Goal: Find specific page/section

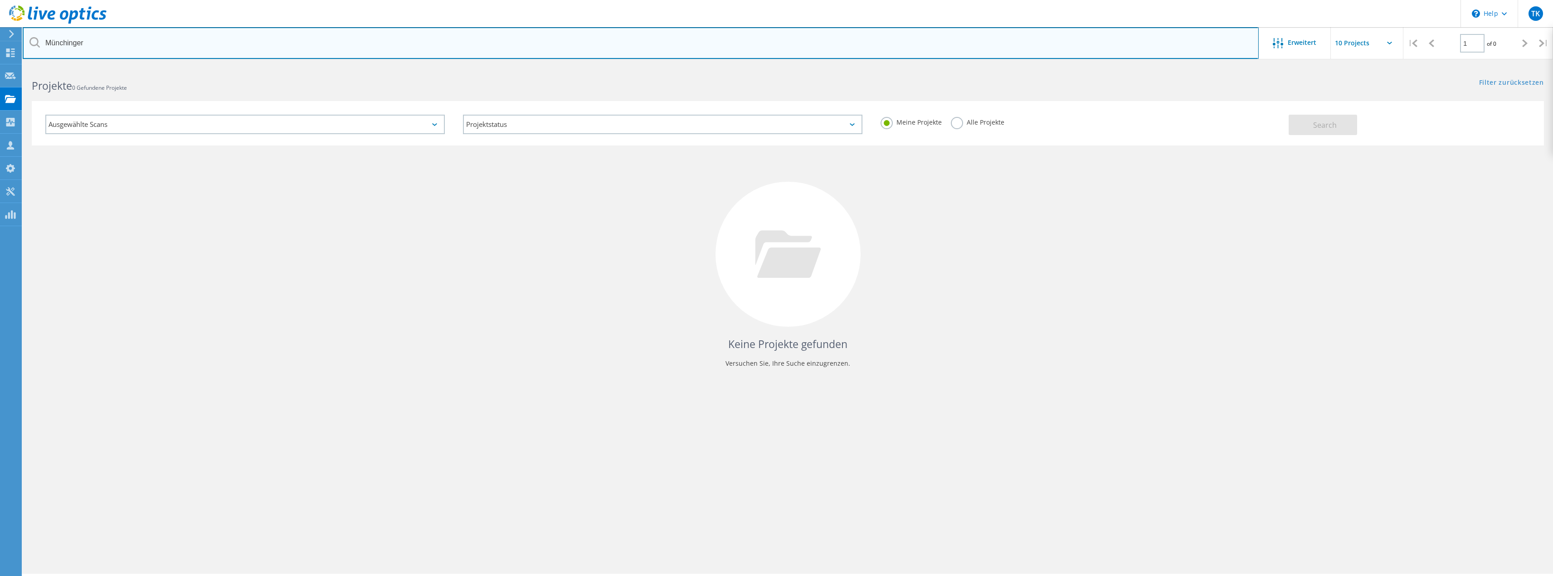
click at [212, 37] on input "Münchinger" at bounding box center [641, 43] width 1236 height 32
type input "M"
click at [189, 34] on input "text" at bounding box center [641, 43] width 1236 height 32
click at [157, 50] on input "text" at bounding box center [641, 43] width 1236 height 32
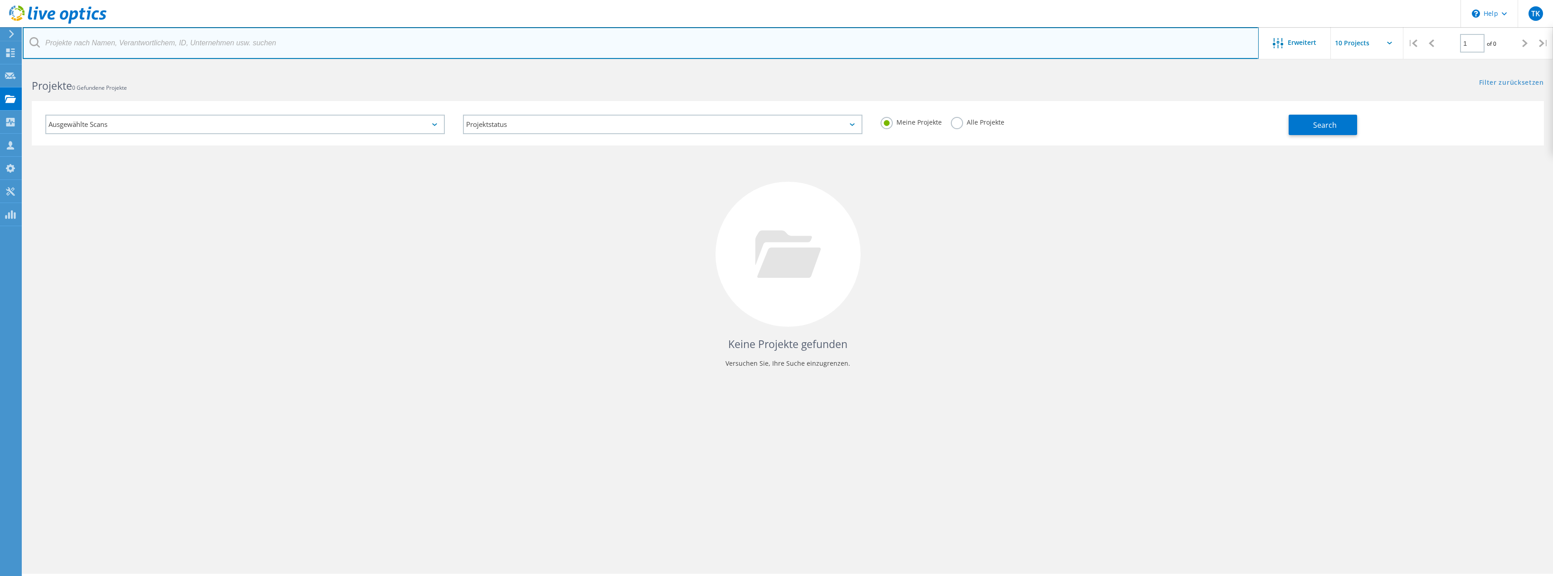
click at [213, 49] on input "text" at bounding box center [641, 43] width 1236 height 32
type input "rhein"
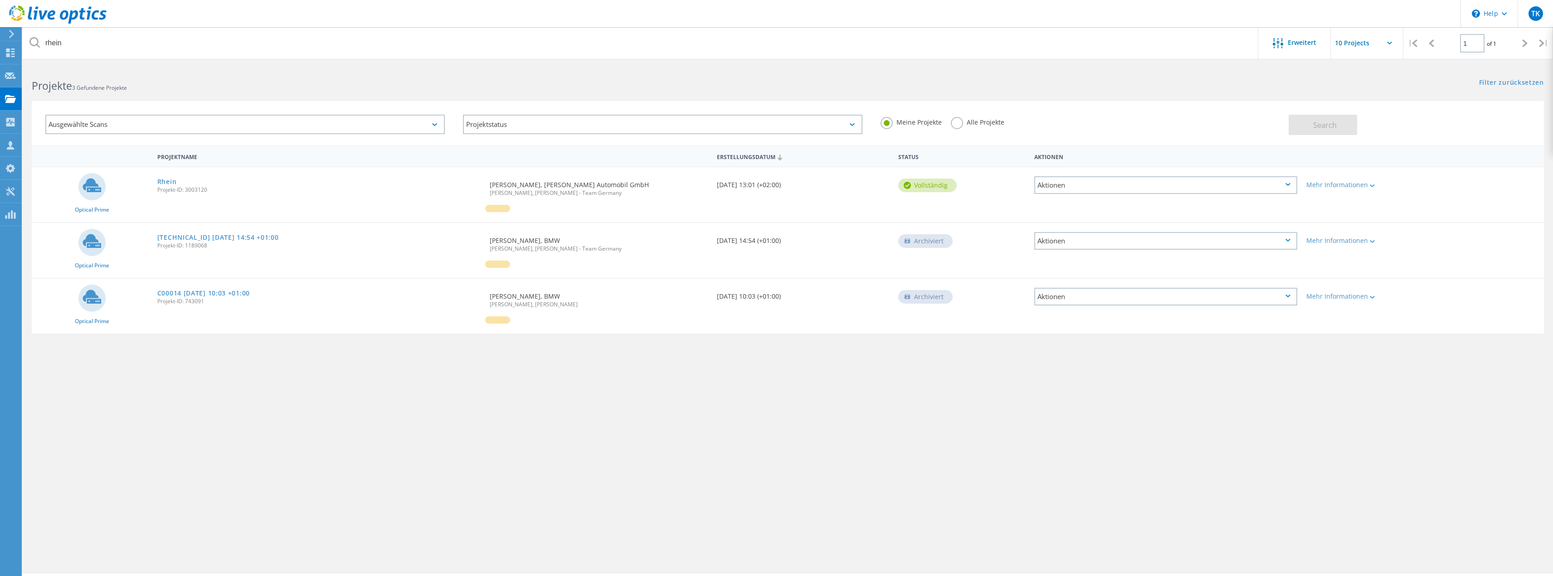
click at [164, 187] on span "Projekt-ID: 3003120" at bounding box center [319, 189] width 324 height 5
click at [166, 184] on link "Rhein" at bounding box center [166, 182] width 19 height 6
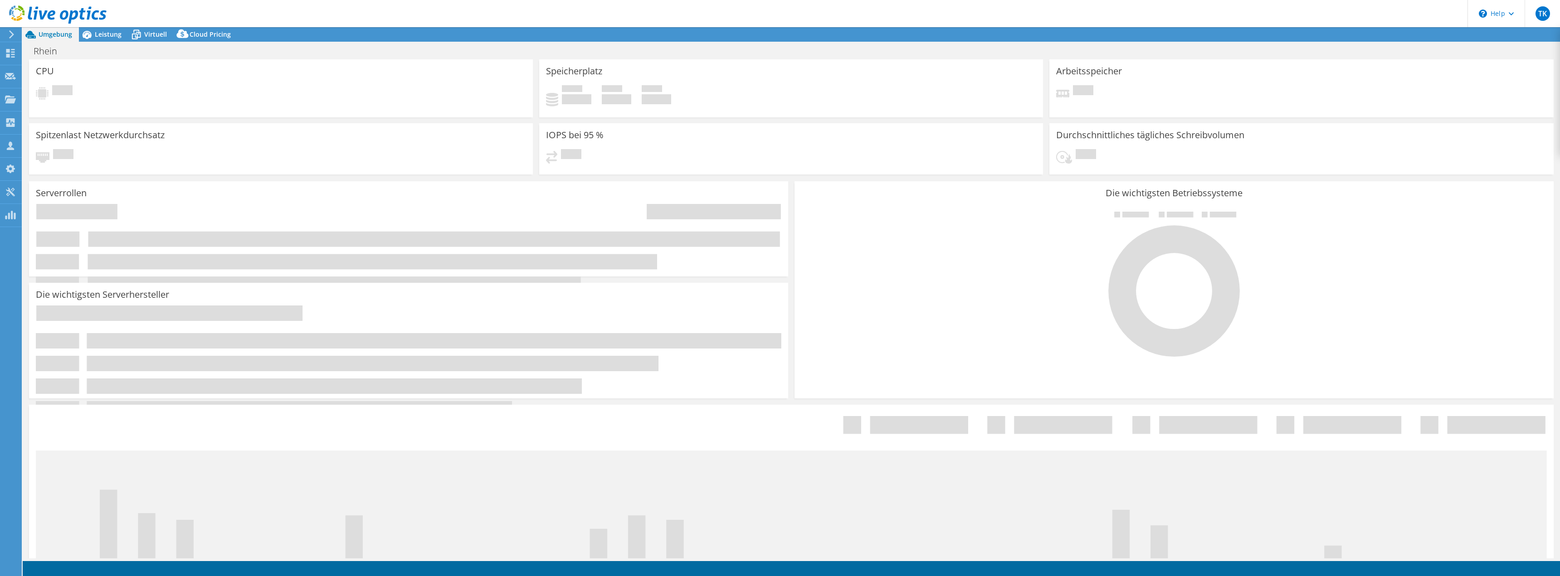
select select "USD"
